Goal: Task Accomplishment & Management: Manage account settings

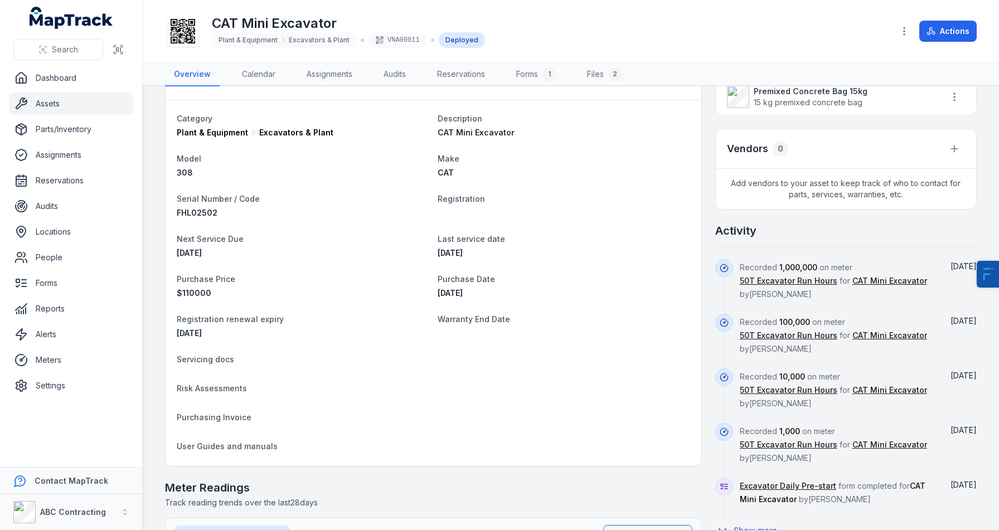
scroll to position [283, 0]
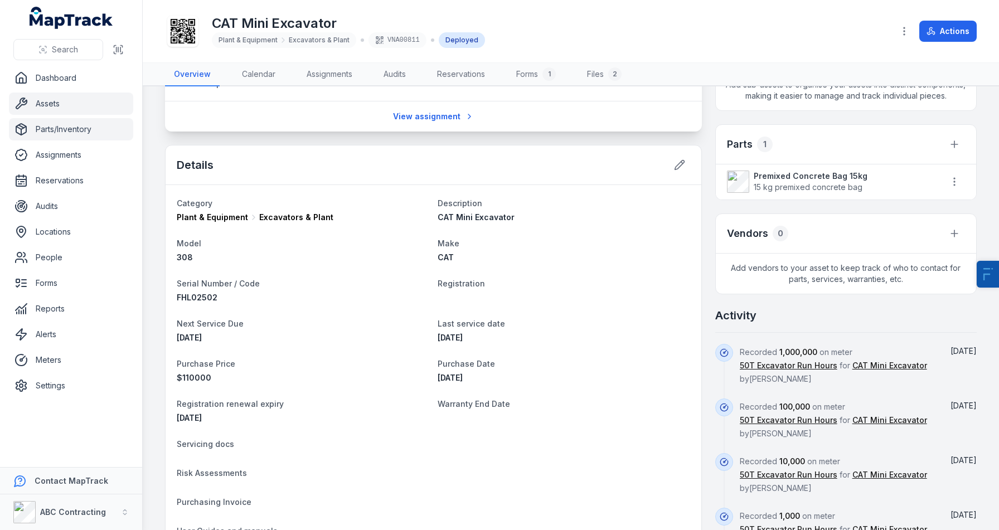
click at [83, 132] on link "Parts/Inventory" at bounding box center [71, 129] width 124 height 22
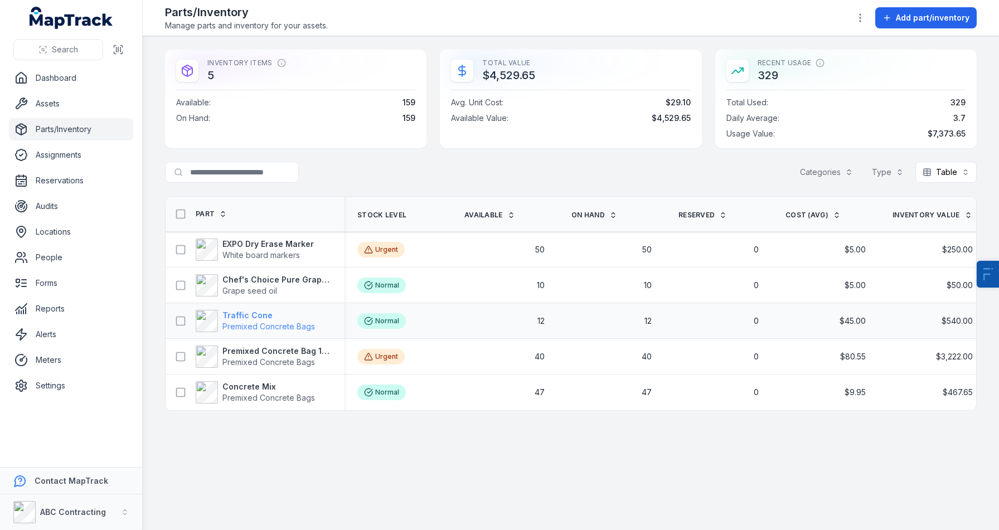
click at [240, 314] on strong "Traffic Cone" at bounding box center [268, 315] width 92 height 11
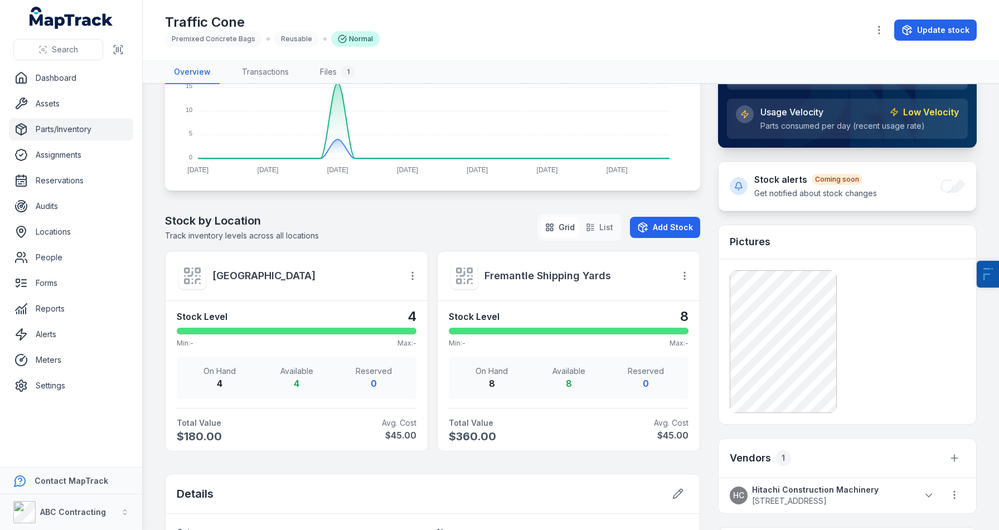
scroll to position [242, 0]
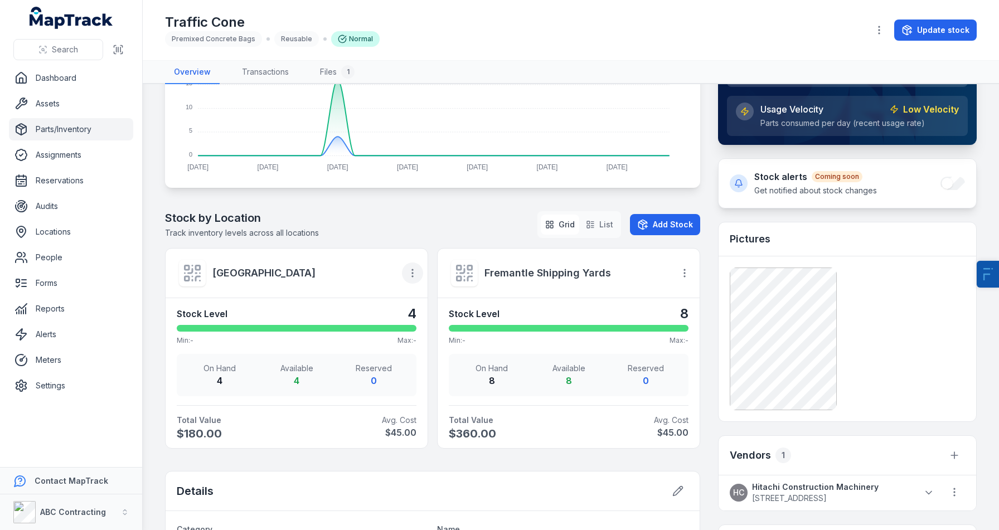
click at [414, 272] on icon "button" at bounding box center [412, 272] width 11 height 11
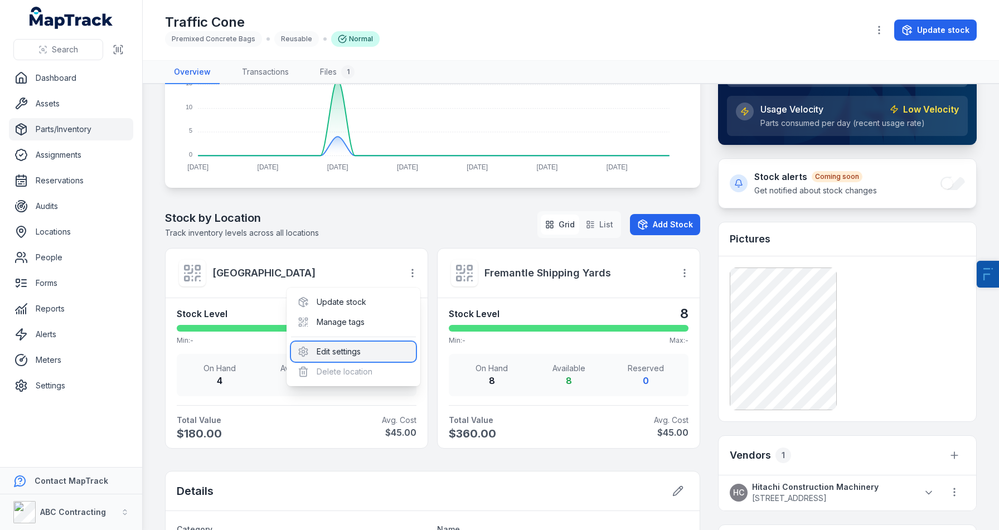
click at [335, 347] on div "Edit settings" at bounding box center [353, 352] width 125 height 20
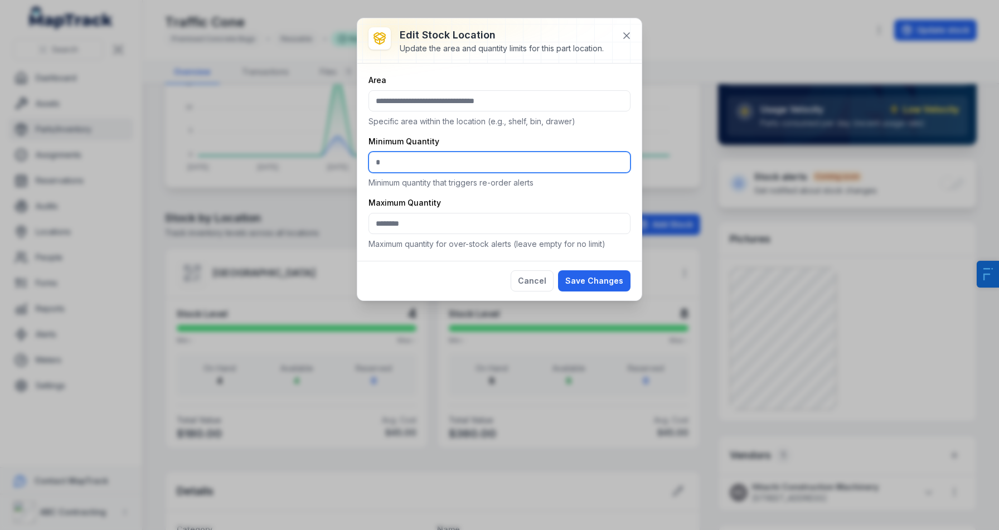
click at [406, 158] on input "*" at bounding box center [499, 162] width 262 height 21
type input "**"
click at [558, 270] on button "Save Changes" at bounding box center [594, 280] width 72 height 21
